Goal: Transaction & Acquisition: Purchase product/service

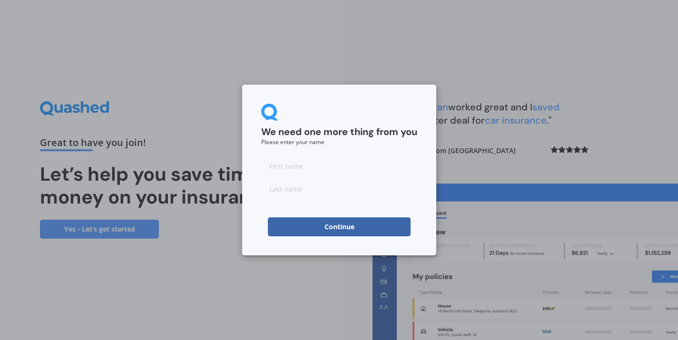
click at [323, 169] on input at bounding box center [339, 165] width 156 height 19
type input "[PERSON_NAME]"
click at [285, 188] on input at bounding box center [339, 188] width 156 height 19
type input "[PERSON_NAME]"
click at [257, 213] on div "We need one more thing from you Please enter your name Dani Lee Continue" at bounding box center [339, 170] width 194 height 171
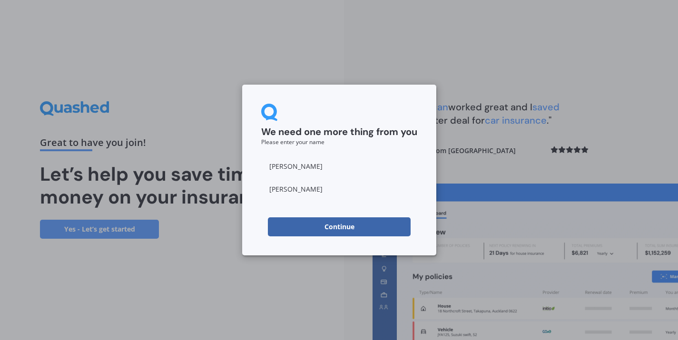
click at [306, 227] on button "Continue" at bounding box center [339, 226] width 143 height 19
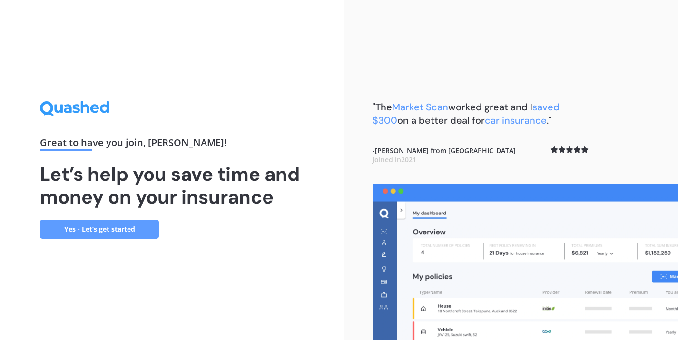
click at [127, 233] on link "Yes - Let’s get started" at bounding box center [99, 229] width 119 height 19
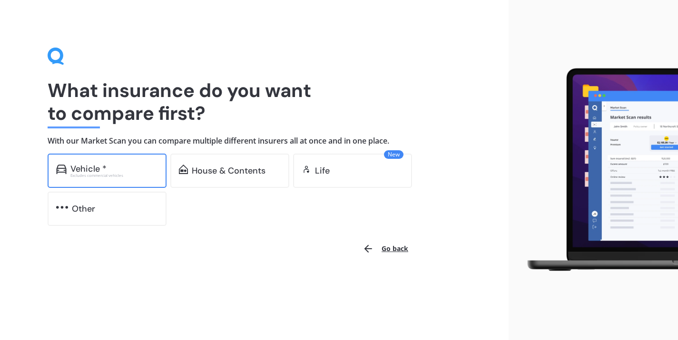
click at [114, 169] on div "Vehicle *" at bounding box center [113, 169] width 87 height 10
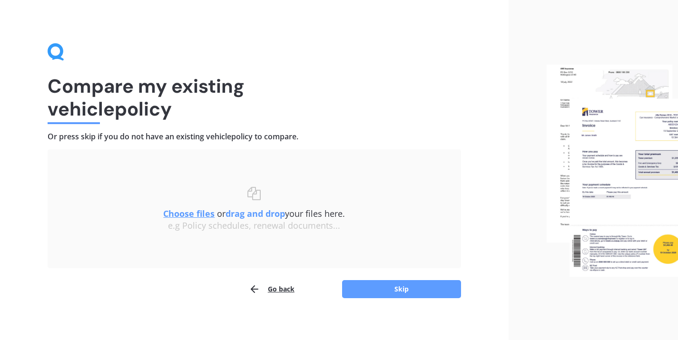
scroll to position [10, 0]
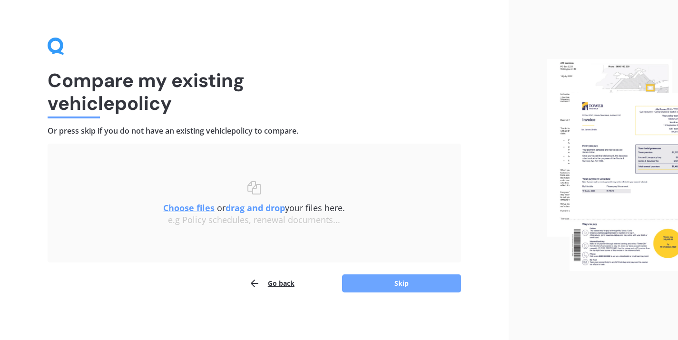
click at [409, 286] on button "Skip" at bounding box center [401, 283] width 119 height 18
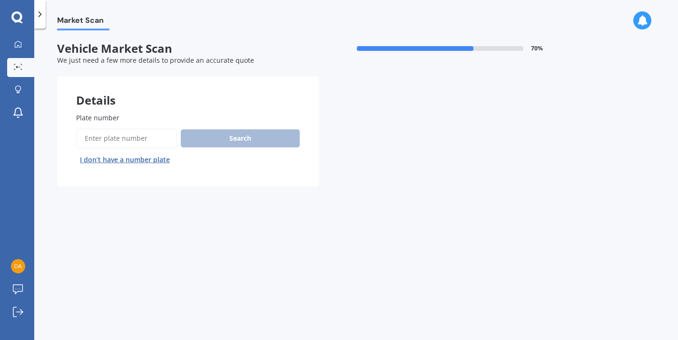
click at [120, 139] on input "Plate number" at bounding box center [126, 138] width 101 height 20
type input "hhl561"
click at [257, 134] on button "Search" at bounding box center [240, 138] width 119 height 18
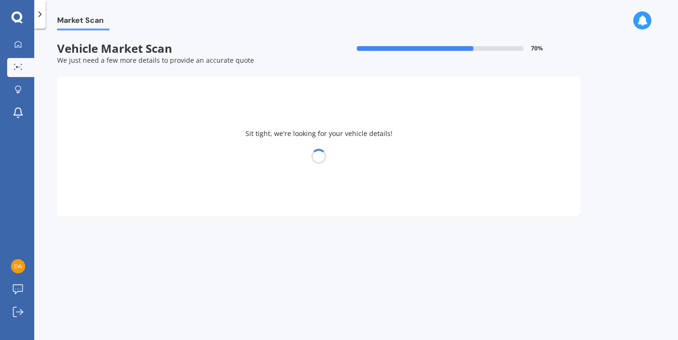
select select "AUDI"
select select "S3"
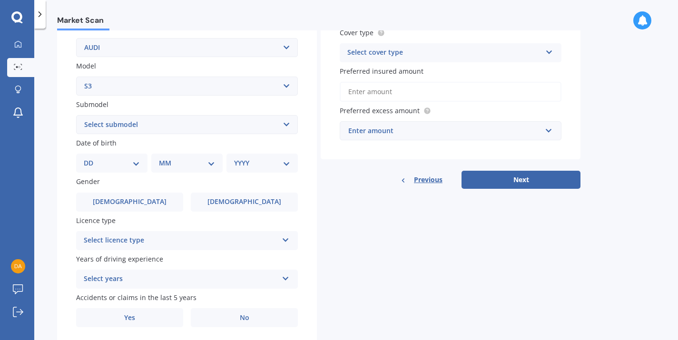
scroll to position [190, 0]
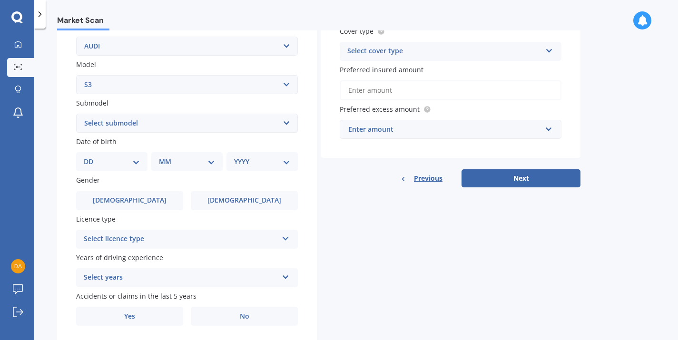
click at [120, 164] on select "DD 01 02 03 04 05 06 07 08 09 10 11 12 13 14 15 16 17 18 19 20 21 22 23 24 25 2…" at bounding box center [112, 161] width 56 height 10
select select "23"
click at [91, 158] on select "DD 01 02 03 04 05 06 07 08 09 10 11 12 13 14 15 16 17 18 19 20 21 22 23 24 25 2…" at bounding box center [112, 161] width 56 height 10
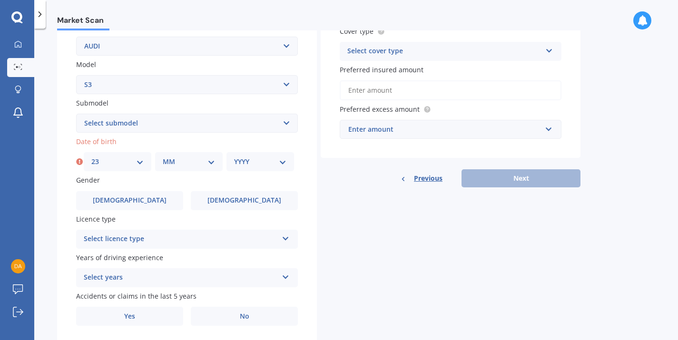
click at [106, 158] on select "DD 01 02 03 04 05 06 07 08 09 10 11 12 13 14 15 16 17 18 19 20 21 22 23 24 25 2…" at bounding box center [117, 161] width 52 height 10
click at [91, 158] on select "DD 01 02 03 04 05 06 07 08 09 10 11 12 13 14 15 16 17 18 19 20 21 22 23 24 25 2…" at bounding box center [117, 161] width 52 height 10
click at [182, 165] on select "MM 01 02 03 04 05 06 07 08 09 10 11 12" at bounding box center [189, 161] width 52 height 10
click at [163, 158] on select "MM 01 02 03 04 05 06 07 08 09 10 11 12" at bounding box center [189, 161] width 52 height 10
click at [194, 165] on select "MM 01 02 03 04 05 06 07 08 09 10 11 12" at bounding box center [189, 161] width 52 height 10
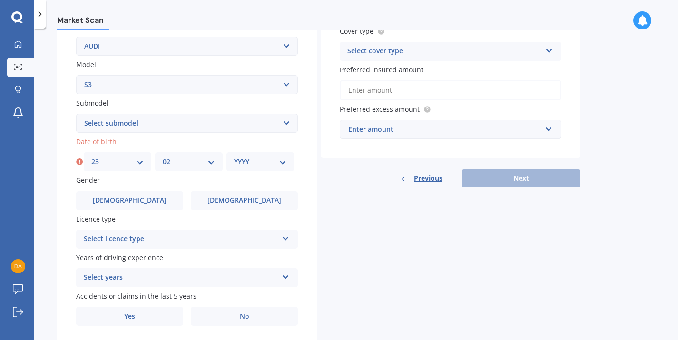
select select "01"
click at [163, 158] on select "MM 01 02 03 04 05 06 07 08 09 10 11 12" at bounding box center [189, 161] width 52 height 10
click at [263, 160] on select "YYYY 2025 2024 2023 2022 2021 2020 2019 2018 2017 2016 2015 2014 2013 2012 2011…" at bounding box center [260, 161] width 52 height 10
select select "2002"
click at [234, 158] on select "YYYY 2025 2024 2023 2022 2021 2020 2019 2018 2017 2016 2015 2014 2013 2012 2011…" at bounding box center [260, 161] width 52 height 10
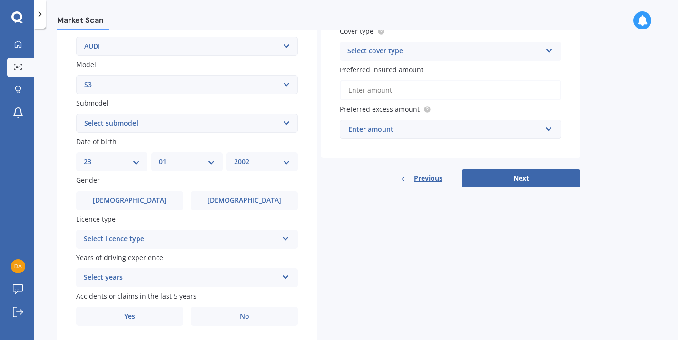
scroll to position [222, 0]
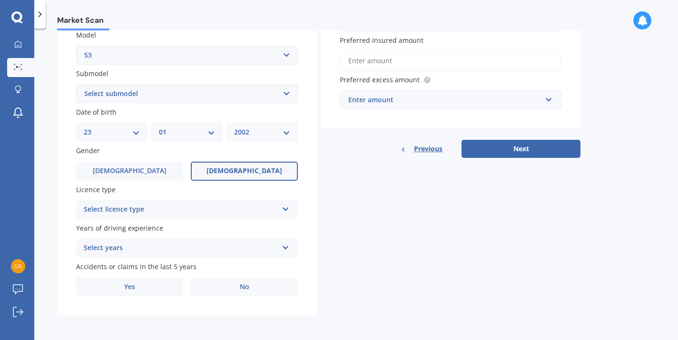
click at [250, 169] on span "Female" at bounding box center [244, 171] width 76 height 8
click at [0, 0] on input "Female" at bounding box center [0, 0] width 0 height 0
click at [222, 206] on div "Select licence type" at bounding box center [181, 209] width 194 height 11
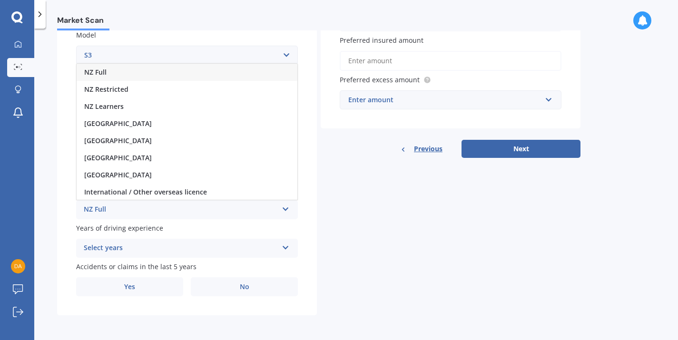
click at [110, 72] on div "NZ Full" at bounding box center [187, 72] width 221 height 17
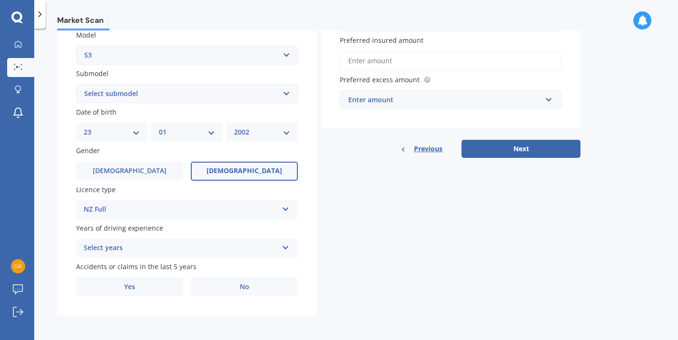
click at [173, 245] on div "Select years" at bounding box center [181, 248] width 194 height 11
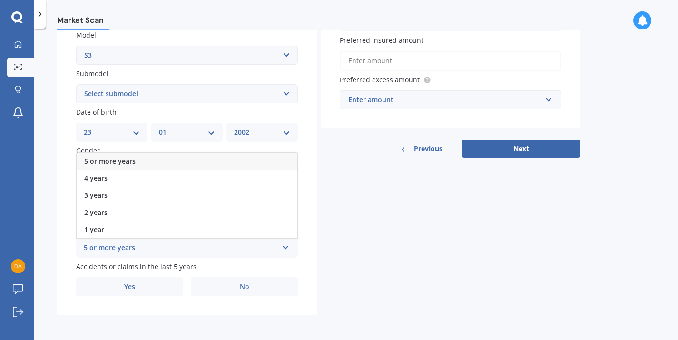
click at [125, 160] on span "5 or more years" at bounding box center [109, 160] width 51 height 9
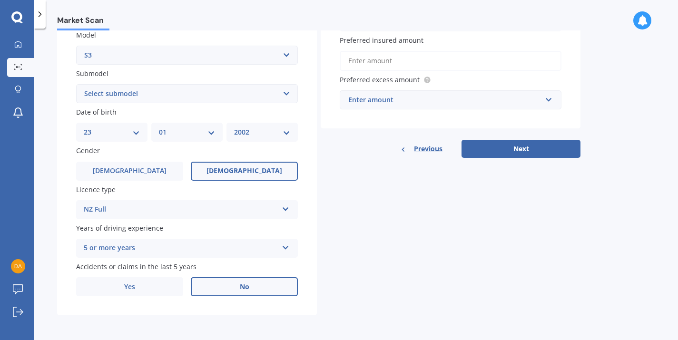
click at [252, 291] on label "No" at bounding box center [244, 286] width 107 height 19
click at [0, 0] on input "No" at bounding box center [0, 0] width 0 height 0
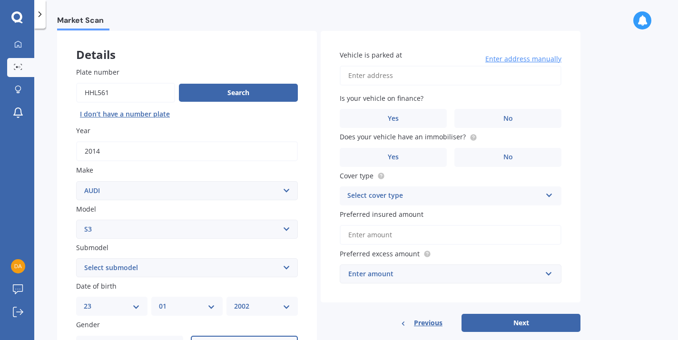
scroll to position [24, 0]
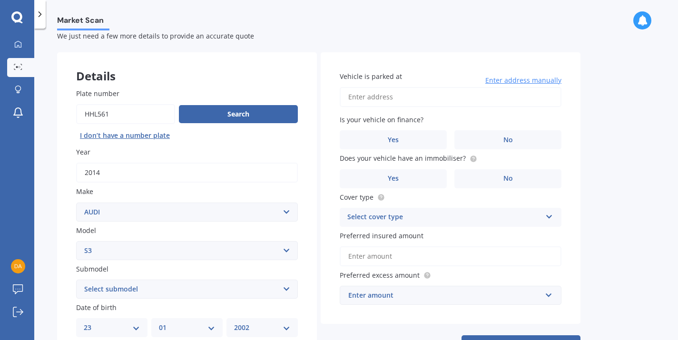
click at [414, 103] on input "Vehicle is parked at" at bounding box center [451, 97] width 222 height 20
click at [390, 97] on input "4 Shera RoadRemuera 1050" at bounding box center [451, 97] width 222 height 20
type input "4 Shera Road, Remuera, Auckland 1050"
click at [493, 144] on label "No" at bounding box center [507, 139] width 107 height 19
click at [0, 0] on input "No" at bounding box center [0, 0] width 0 height 0
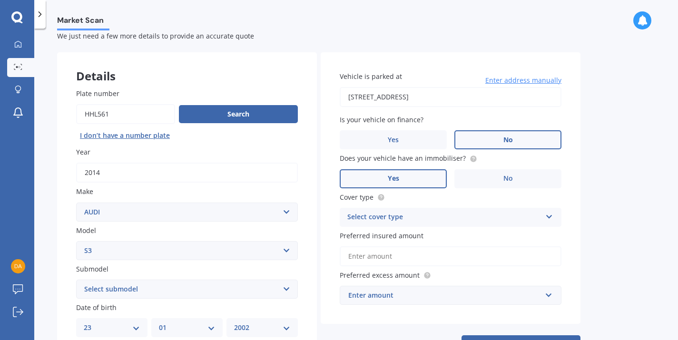
click at [432, 180] on label "Yes" at bounding box center [393, 178] width 107 height 19
click at [0, 0] on input "Yes" at bounding box center [0, 0] width 0 height 0
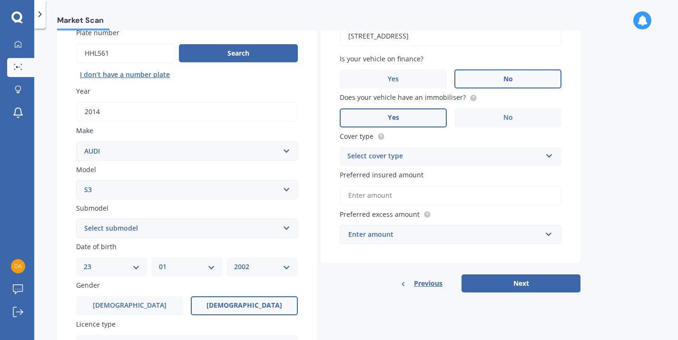
scroll to position [86, 0]
click at [412, 155] on div "Select cover type" at bounding box center [444, 155] width 194 height 11
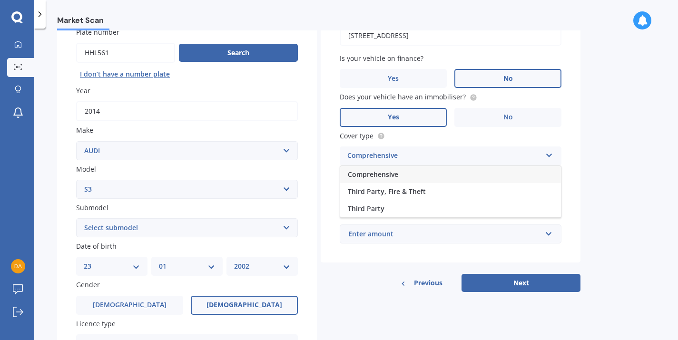
click at [391, 169] on div "Comprehensive" at bounding box center [450, 174] width 221 height 17
click at [410, 193] on input "Preferred insured amount" at bounding box center [451, 195] width 222 height 20
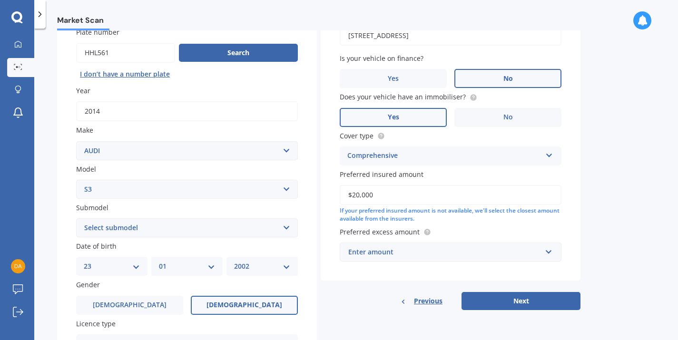
type input "$20,000"
click at [537, 221] on div "If your preferred insured amount is not available, we'll select the closest amo…" at bounding box center [451, 215] width 222 height 16
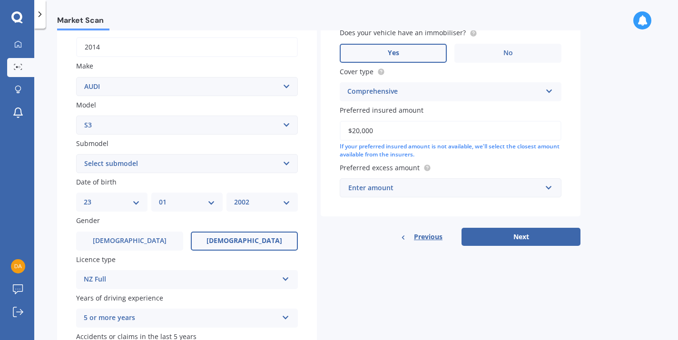
scroll to position [153, 0]
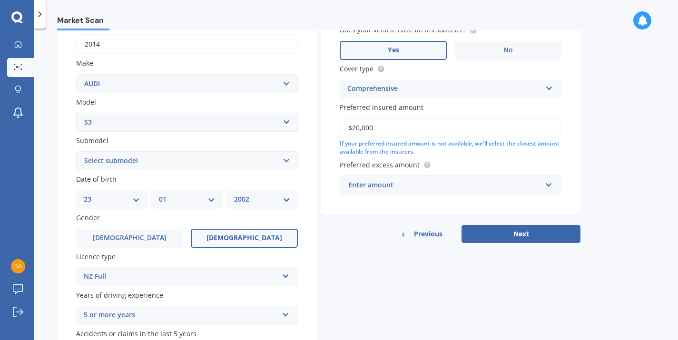
click at [369, 188] on div "Enter amount" at bounding box center [444, 185] width 193 height 10
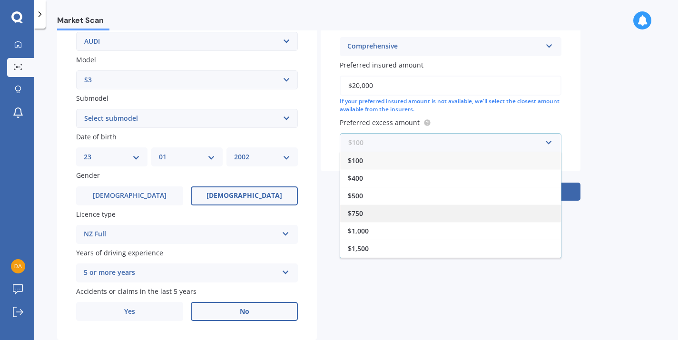
scroll to position [17, 0]
click at [442, 280] on div "Details Plate number Search I don’t have a number plate Year 2014 Make Select m…" at bounding box center [318, 111] width 523 height 459
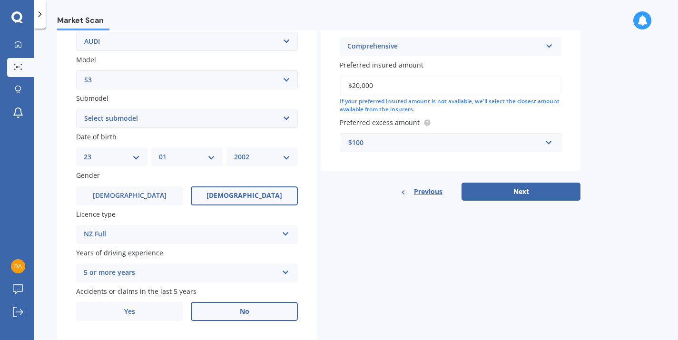
click at [379, 140] on div "$100" at bounding box center [444, 142] width 193 height 10
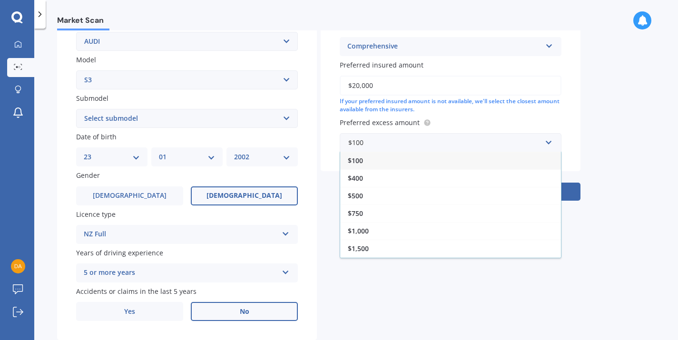
click at [389, 301] on div "Details Plate number Search I don’t have a number plate Year 2014 Make Select m…" at bounding box center [318, 111] width 523 height 459
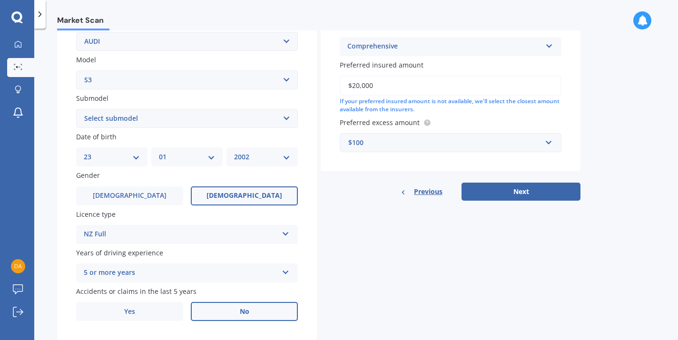
click at [379, 148] on div "$100" at bounding box center [444, 142] width 193 height 10
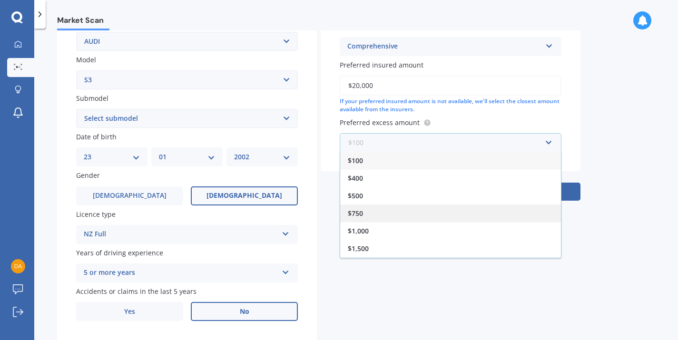
scroll to position [17, 0]
click at [366, 215] on span "$1,000" at bounding box center [358, 214] width 21 height 9
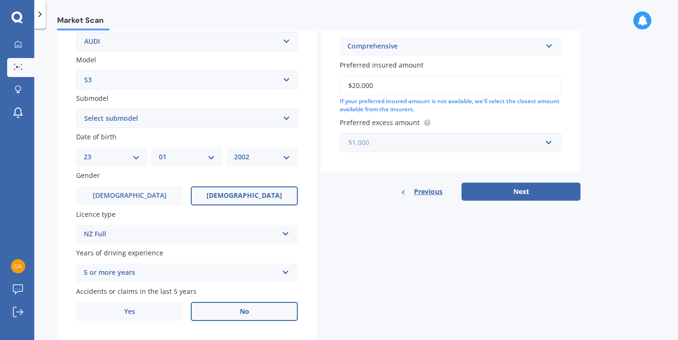
click at [553, 146] on input "text" at bounding box center [446, 143] width 213 height 18
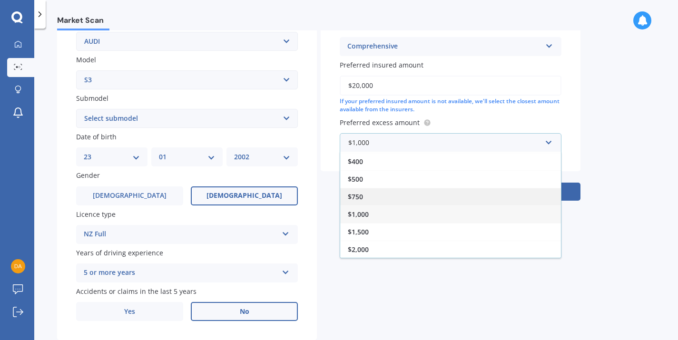
click at [379, 194] on div "$750" at bounding box center [450, 197] width 221 height 18
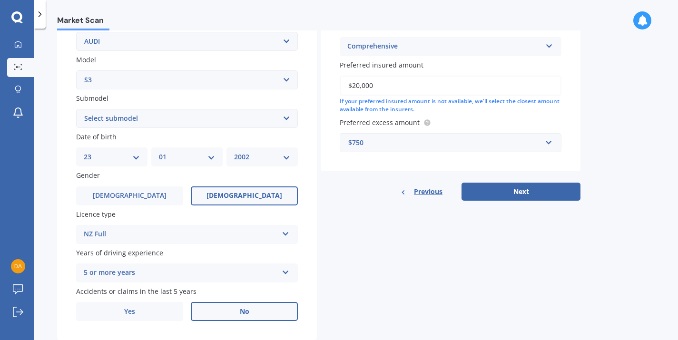
click at [470, 141] on div "$750" at bounding box center [444, 142] width 193 height 10
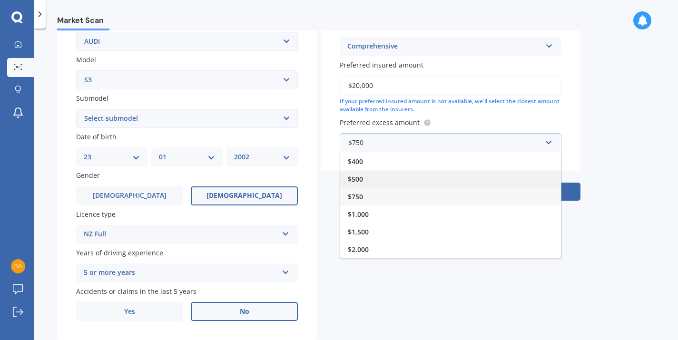
click at [379, 185] on div "$500" at bounding box center [450, 179] width 221 height 18
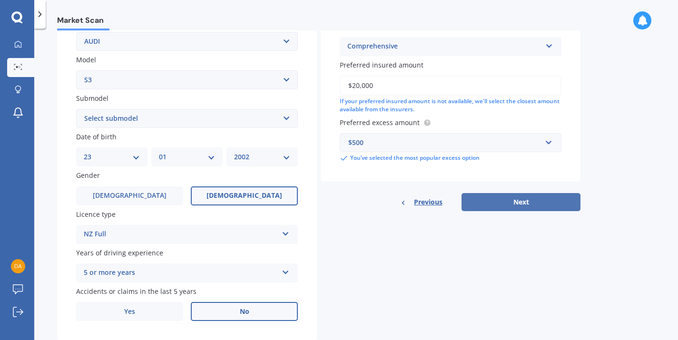
click at [503, 207] on button "Next" at bounding box center [520, 202] width 119 height 18
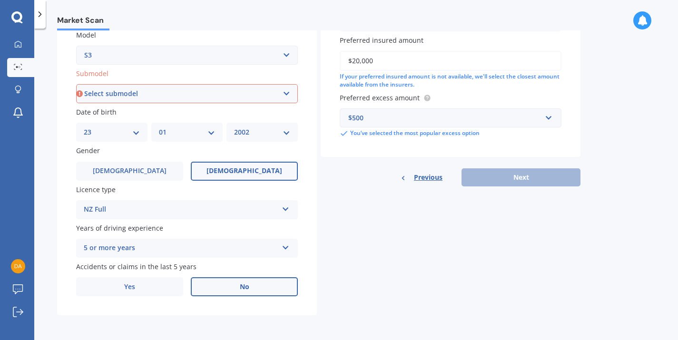
click at [123, 97] on select "Select submodel (All)" at bounding box center [187, 93] width 222 height 19
select select "(ALL)"
click at [76, 84] on select "Select submodel (All)" at bounding box center [187, 93] width 222 height 19
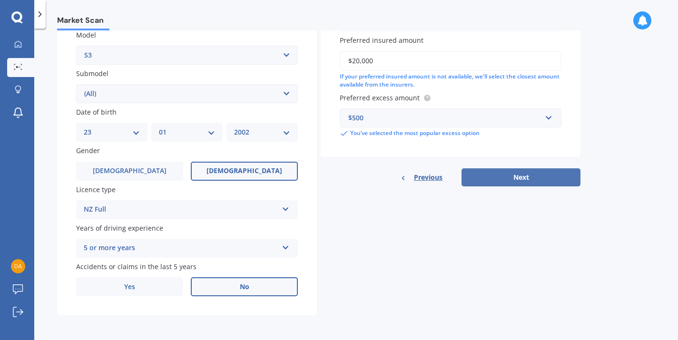
click at [515, 169] on button "Next" at bounding box center [520, 177] width 119 height 18
select select "23"
select select "01"
select select "2002"
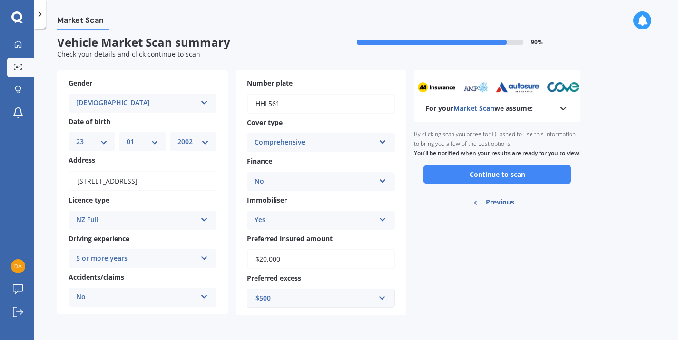
scroll to position [0, 0]
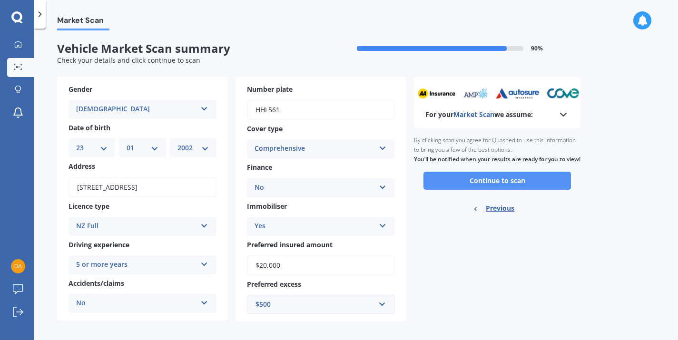
click at [515, 190] on button "Continue to scan" at bounding box center [496, 181] width 147 height 18
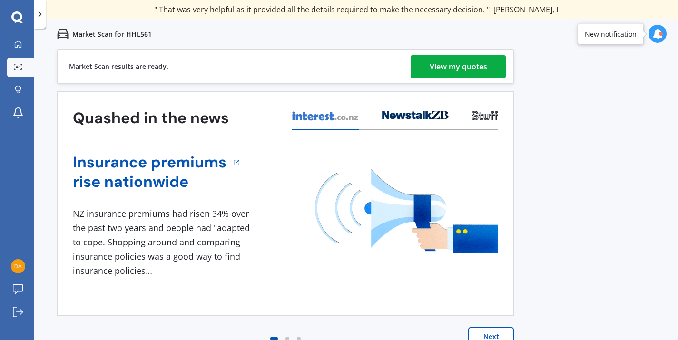
click at [440, 70] on div "View my quotes" at bounding box center [458, 66] width 58 height 23
